Goal: Find specific page/section: Find specific page/section

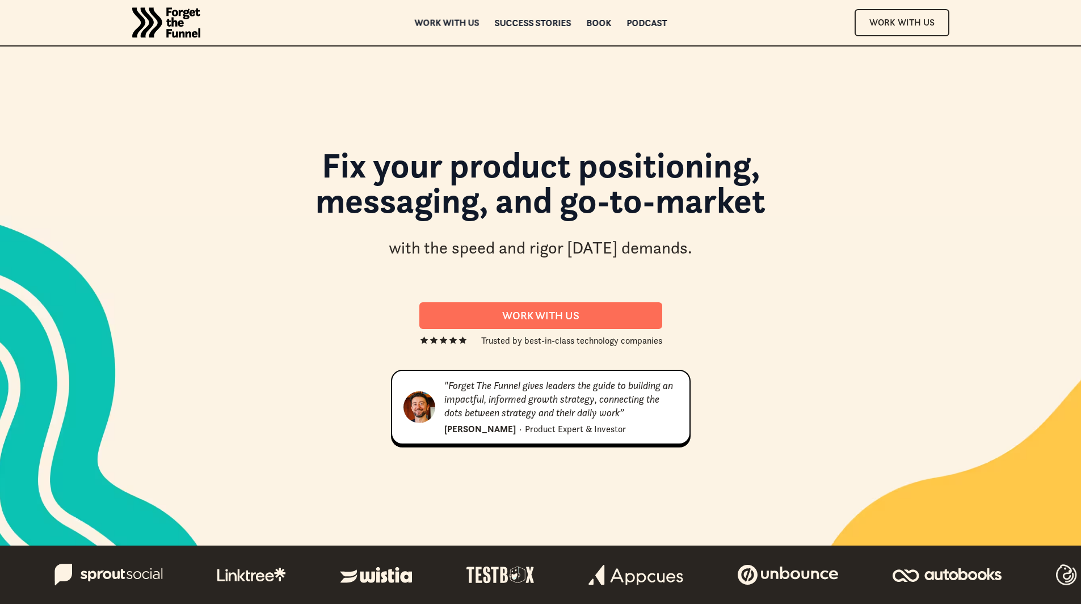
click at [454, 23] on div "Work with us" at bounding box center [446, 23] width 65 height 8
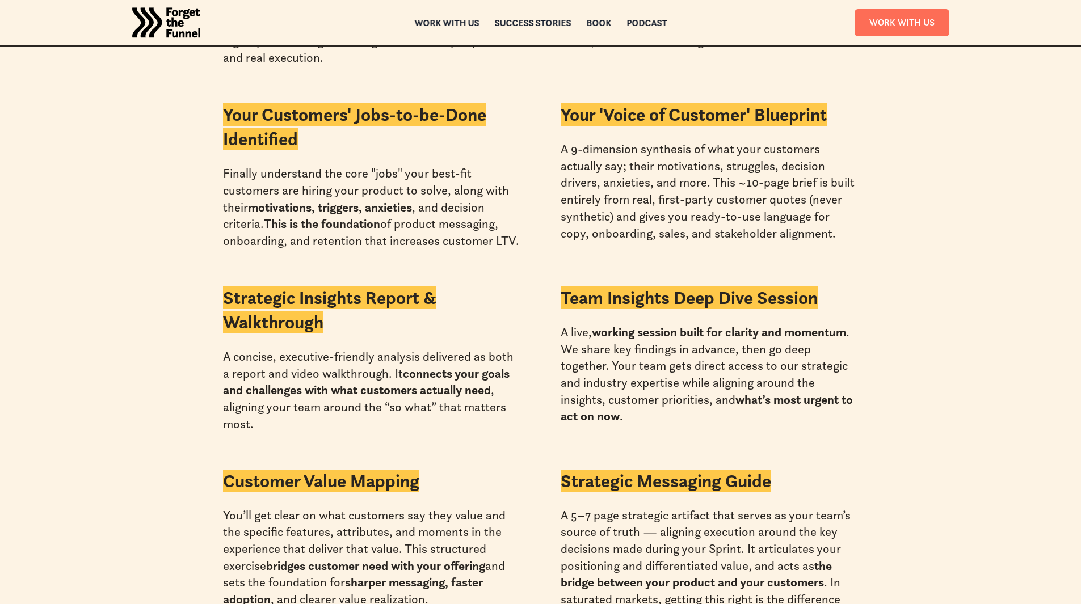
scroll to position [2440, 0]
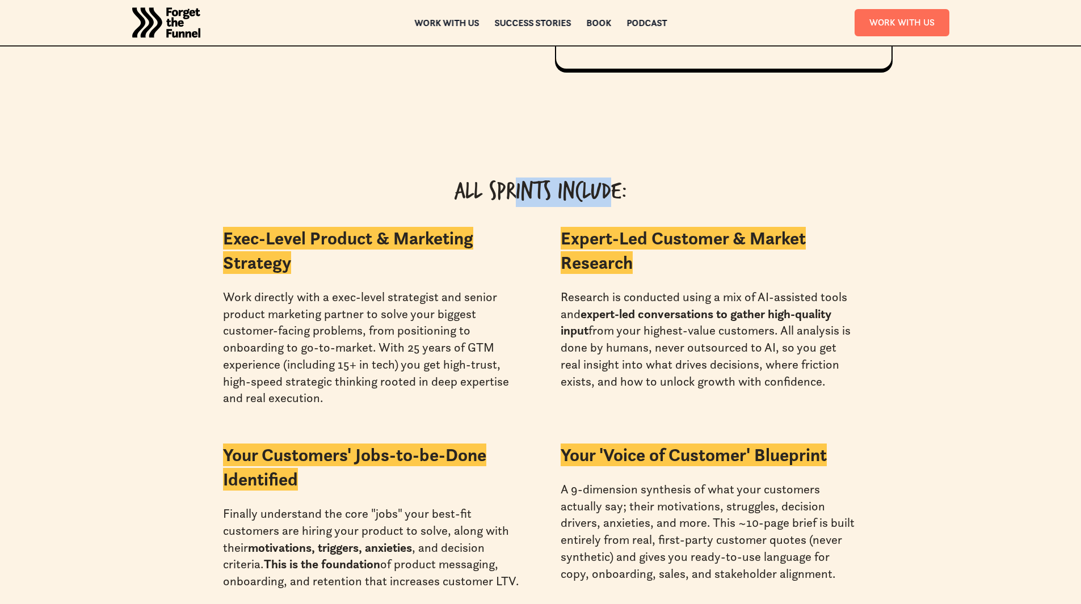
drag, startPoint x: 516, startPoint y: 173, endPoint x: 611, endPoint y: 174, distance: 94.8
click at [611, 179] on div "All Sprints Include:" at bounding box center [541, 198] width 704 height 39
click at [515, 179] on div "All Sprints Include:" at bounding box center [541, 198] width 704 height 39
drag, startPoint x: 532, startPoint y: 169, endPoint x: 493, endPoint y: 160, distance: 39.5
click at [493, 179] on div "All Sprints Include:" at bounding box center [541, 198] width 704 height 39
